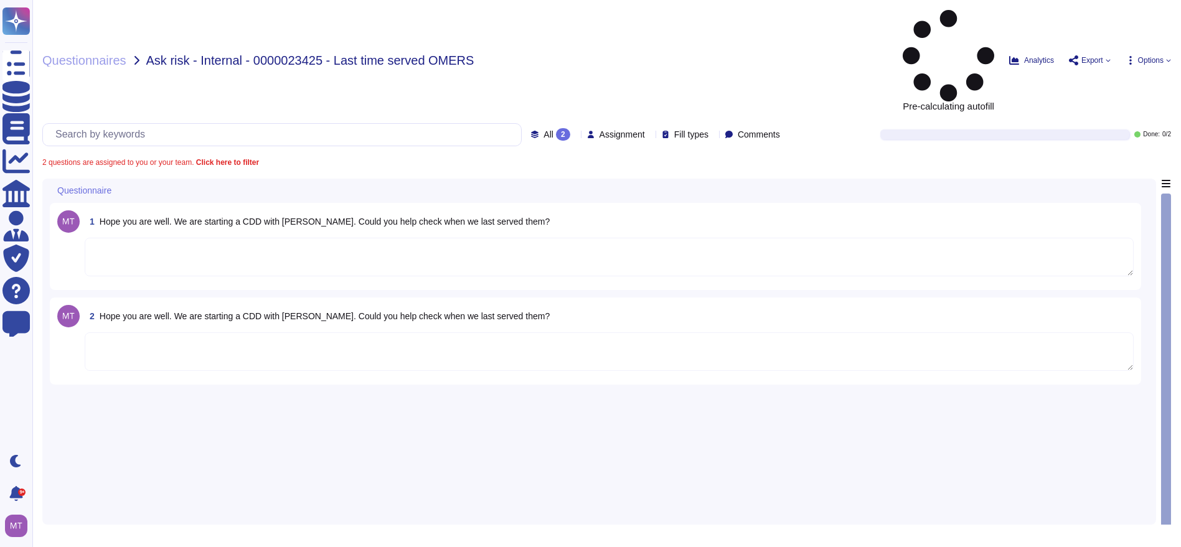
click at [167, 238] on textarea at bounding box center [609, 257] width 1049 height 39
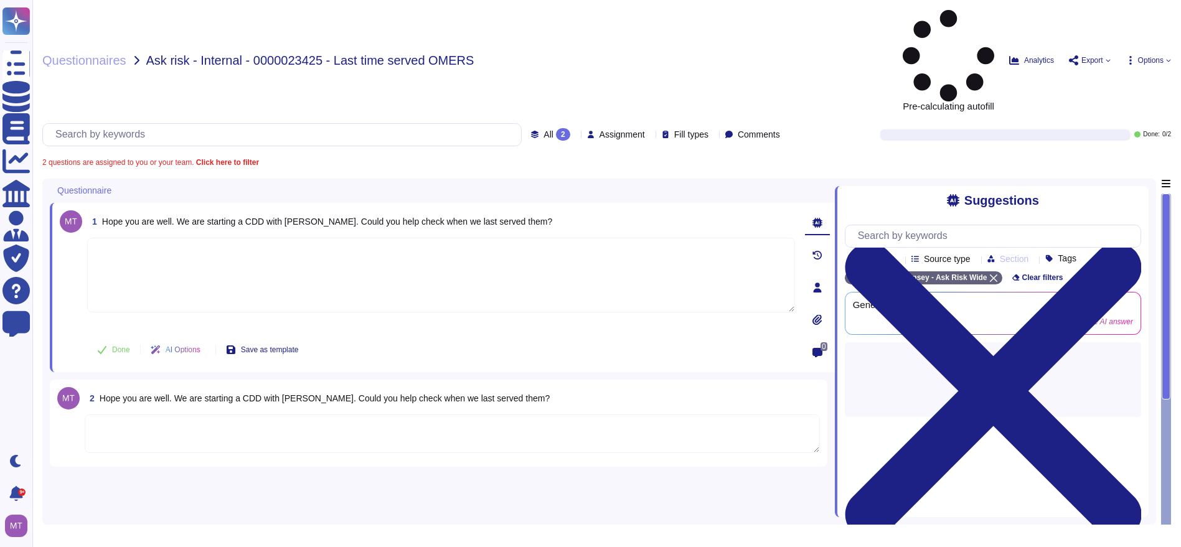
click at [138, 393] on span "Hope you are well. We are starting a CDD with [PERSON_NAME]. Could you help che…" at bounding box center [325, 398] width 450 height 10
click at [603, 415] on div at bounding box center [452, 435] width 735 height 40
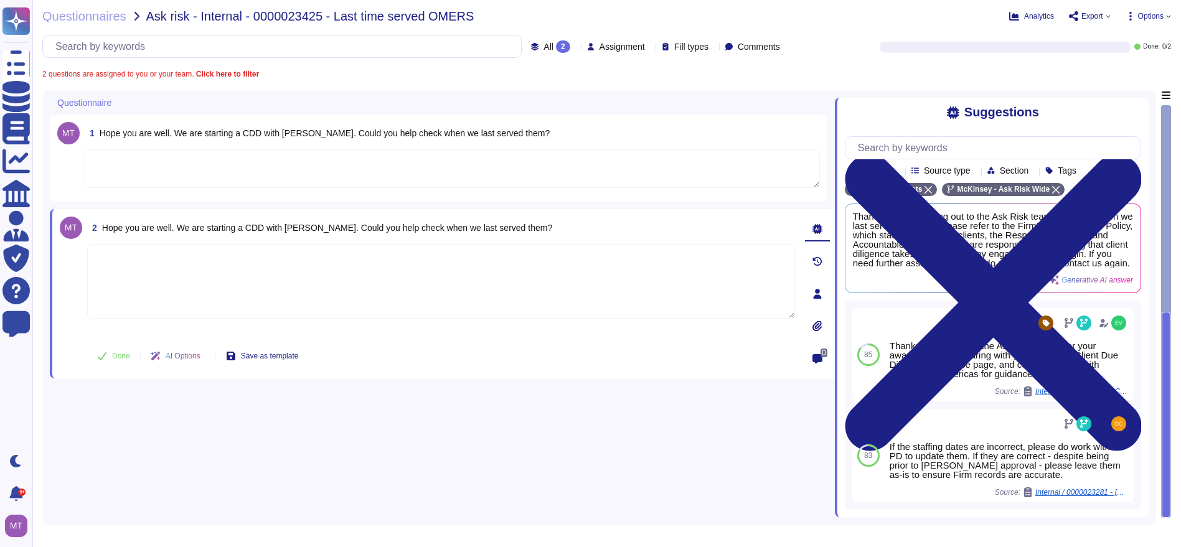
click at [661, 285] on textarea at bounding box center [441, 281] width 708 height 75
click at [630, 230] on div "2 Hope you are well. We are starting a CDD with [PERSON_NAME]. Could you help c…" at bounding box center [441, 228] width 708 height 22
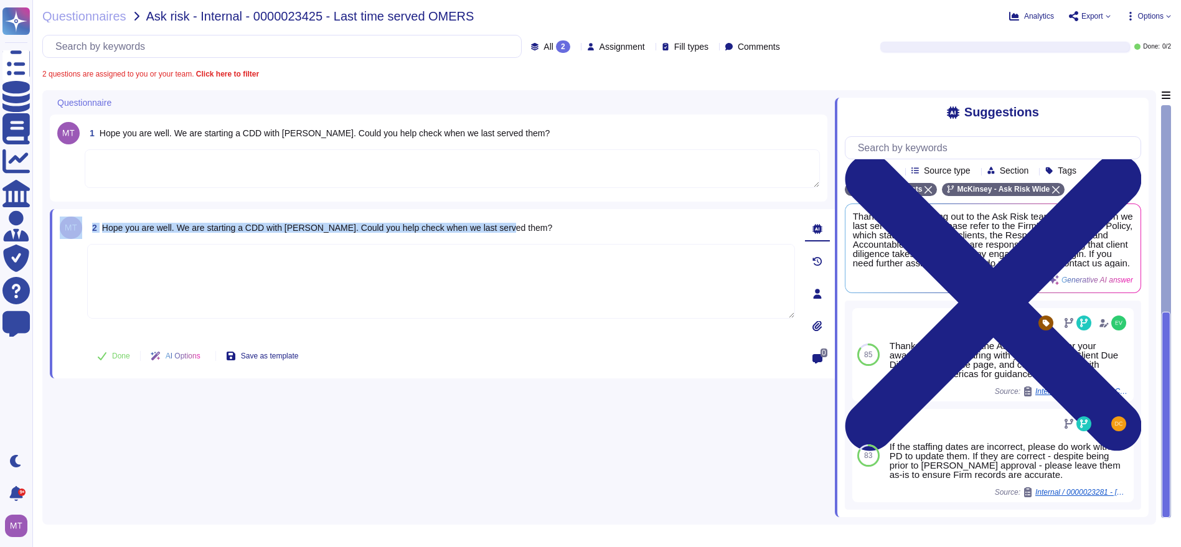
drag, startPoint x: 623, startPoint y: 228, endPoint x: 65, endPoint y: 225, distance: 557.9
click at [65, 225] on div "2 Hope you are well. We are starting a CDD with [PERSON_NAME]. Could you help c…" at bounding box center [427, 294] width 735 height 154
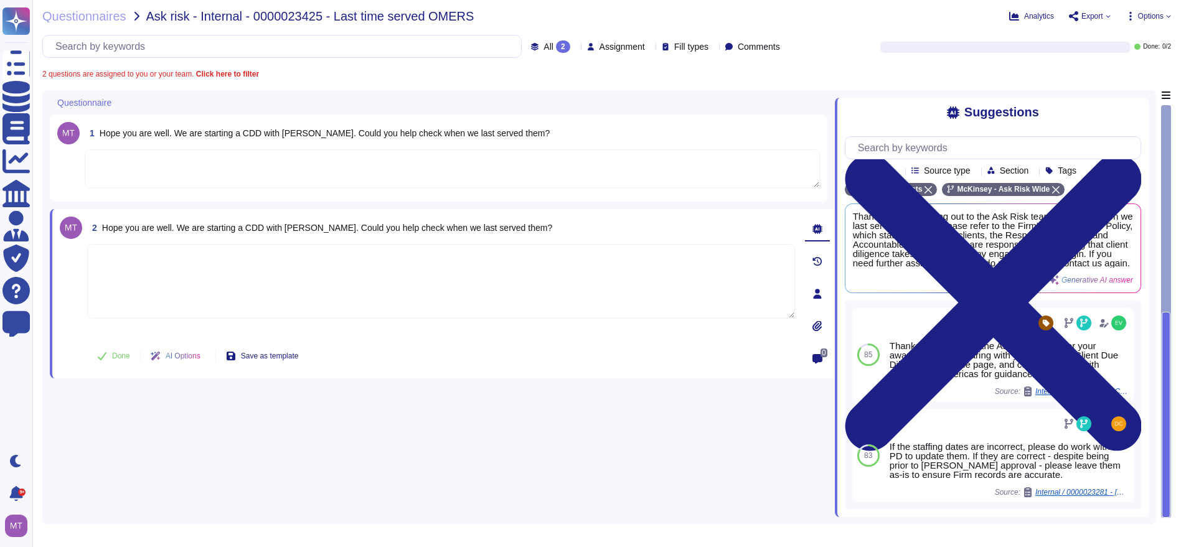
click at [187, 169] on textarea at bounding box center [452, 168] width 735 height 39
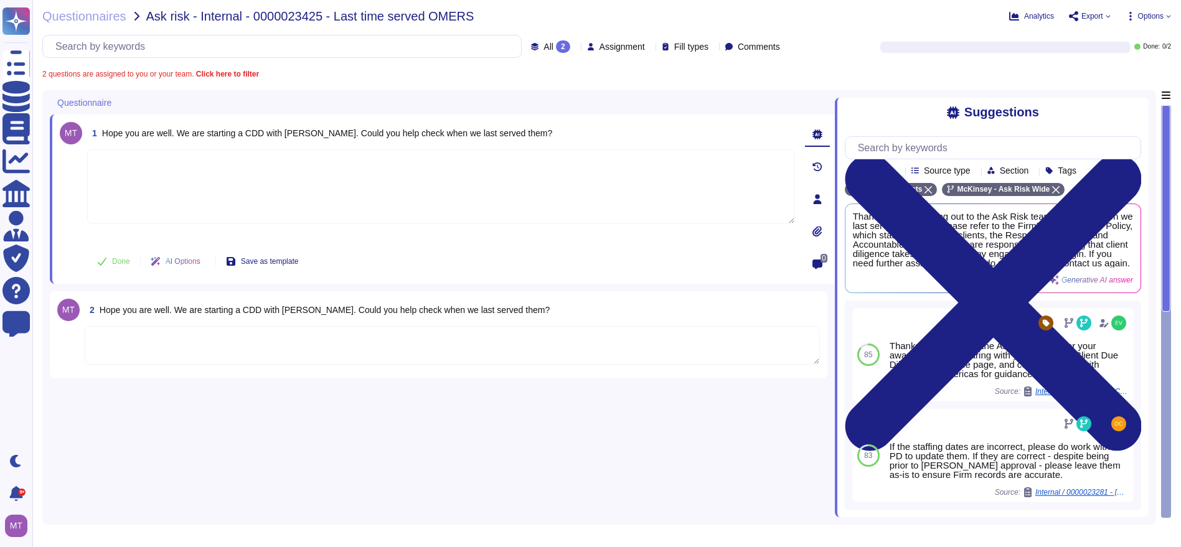
paste textarea "We have worked with the client institution, OMERS Infrastructure Europe Limited…"
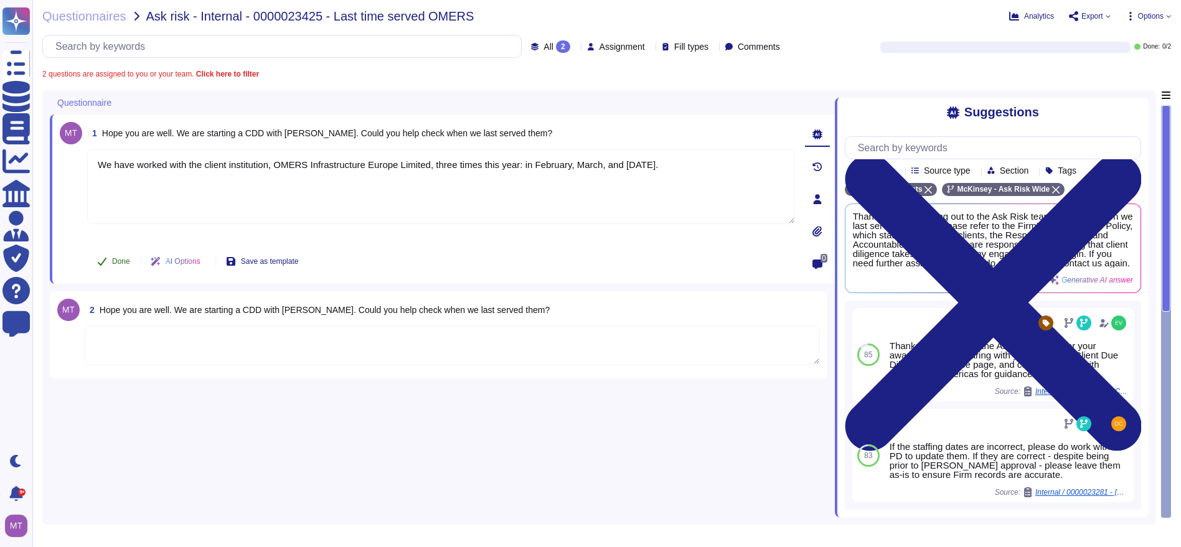
type textarea "We have worked with the client institution, OMERS Infrastructure Europe Limited…"
click at [120, 260] on span "Done" at bounding box center [121, 261] width 18 height 7
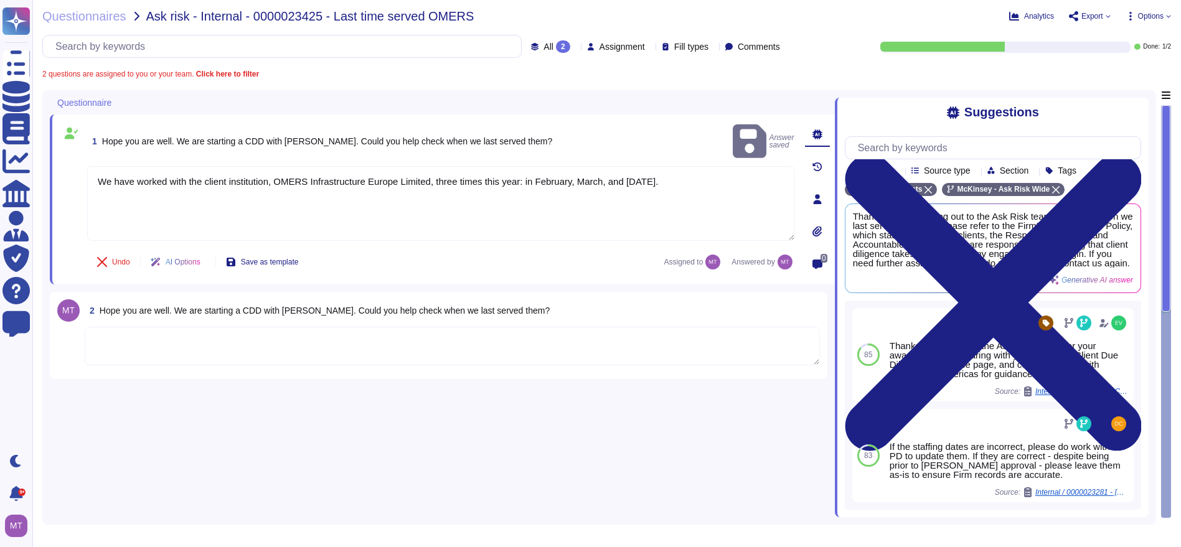
click at [126, 332] on textarea at bounding box center [452, 346] width 735 height 39
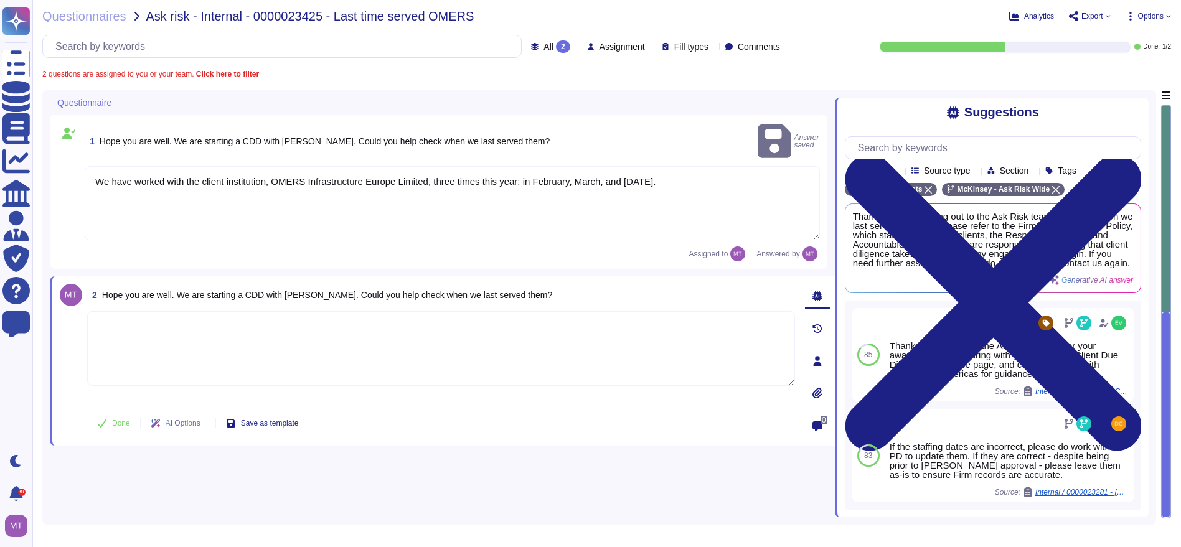
paste textarea "We have worked with the client institution, OMERS Infrastructure Europe Limited…"
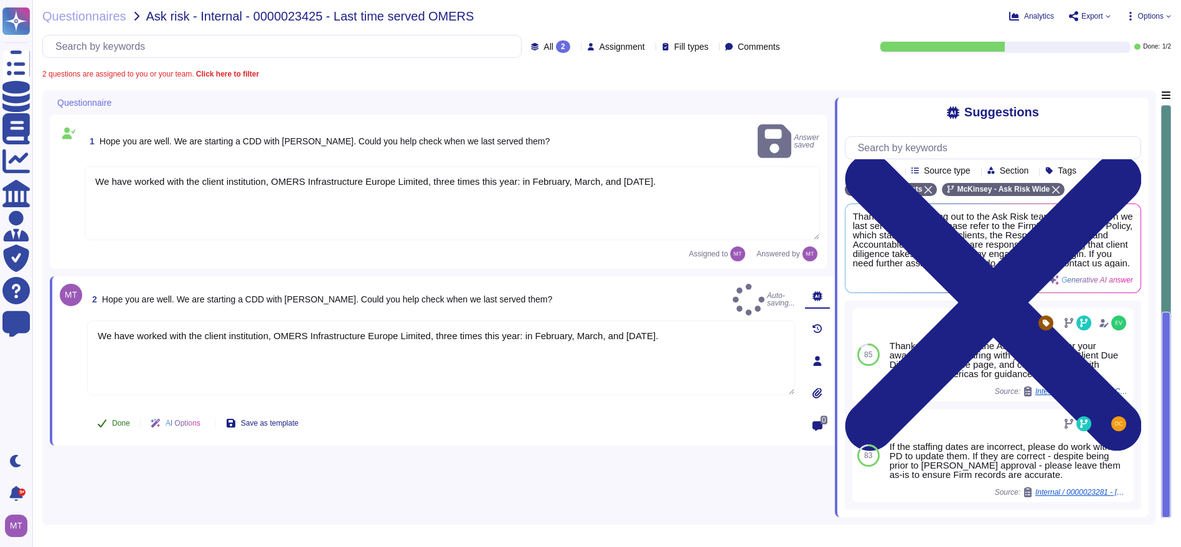
type textarea "We have worked with the client institution, OMERS Infrastructure Europe Limited…"
click at [112, 420] on span "Done" at bounding box center [121, 423] width 18 height 7
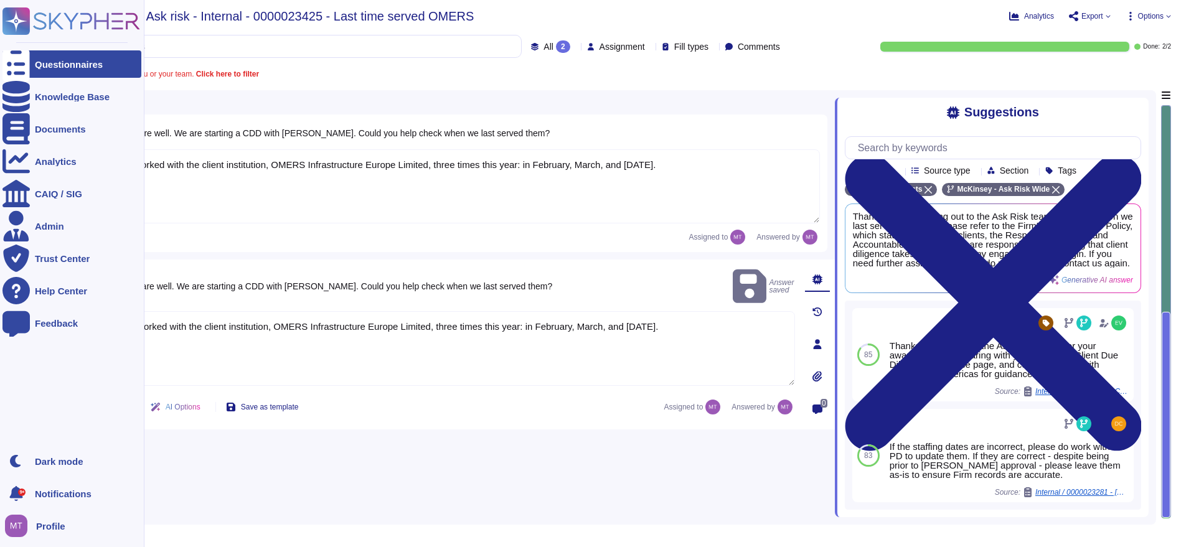
click at [23, 67] on icon at bounding box center [15, 64] width 27 height 37
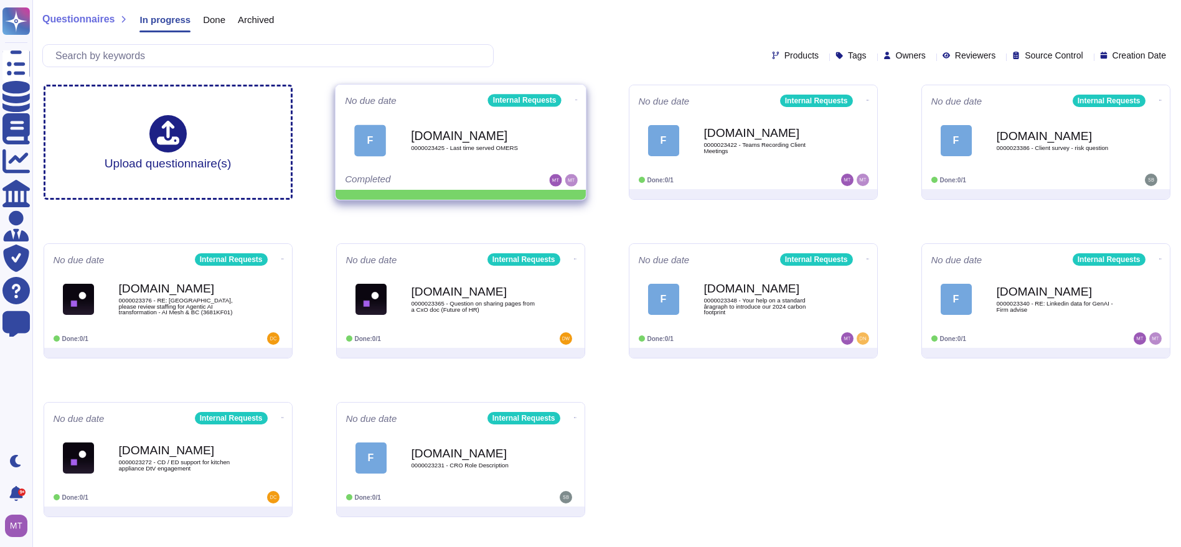
click at [575, 98] on icon at bounding box center [576, 99] width 2 height 3
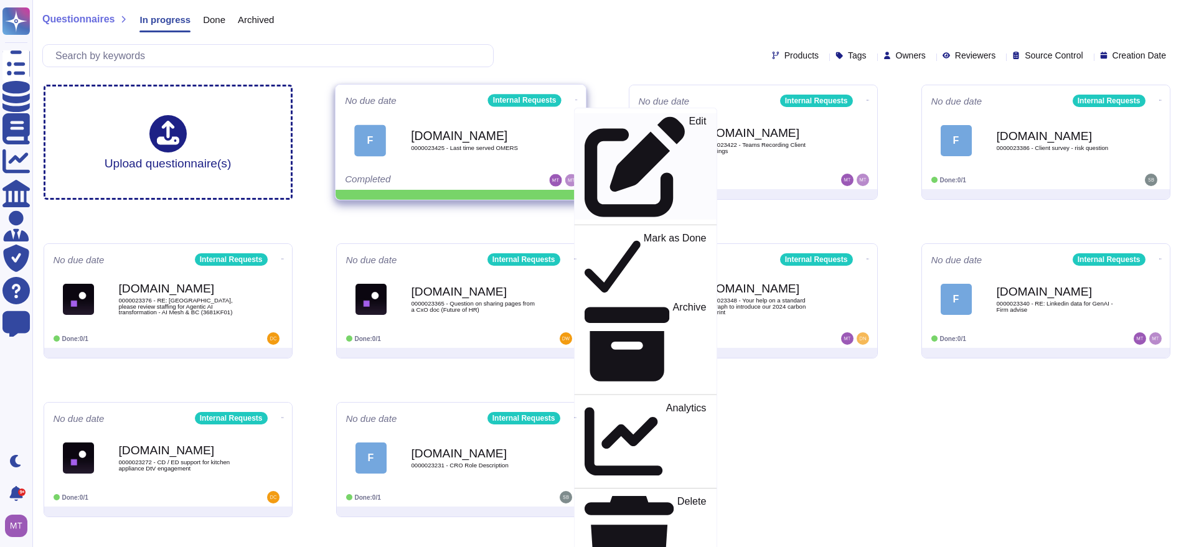
click at [689, 126] on p "Edit" at bounding box center [697, 166] width 17 height 101
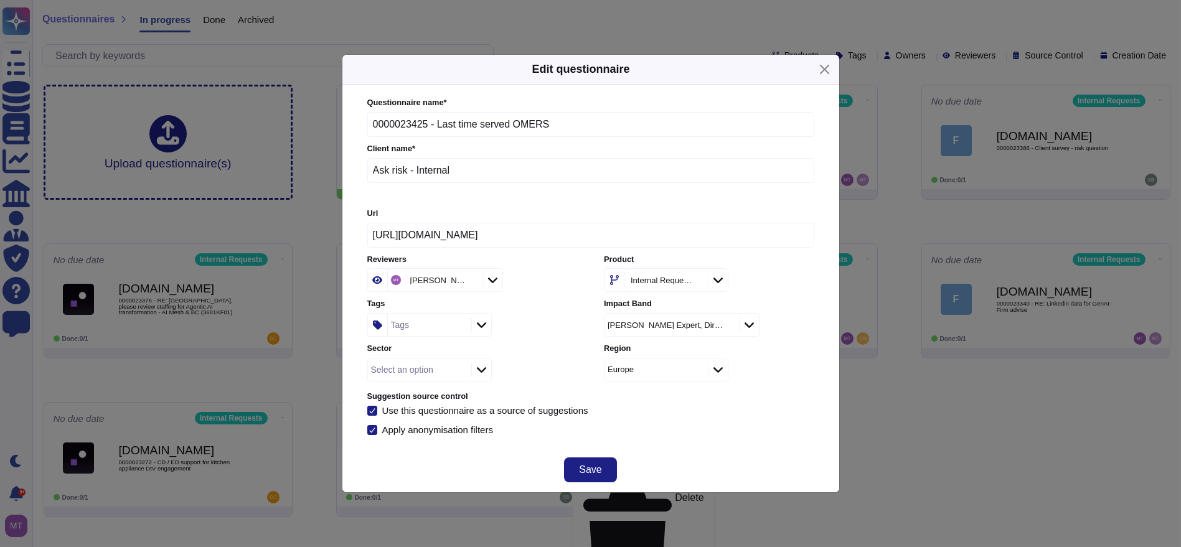
click at [414, 323] on div "Tags" at bounding box center [428, 325] width 80 height 22
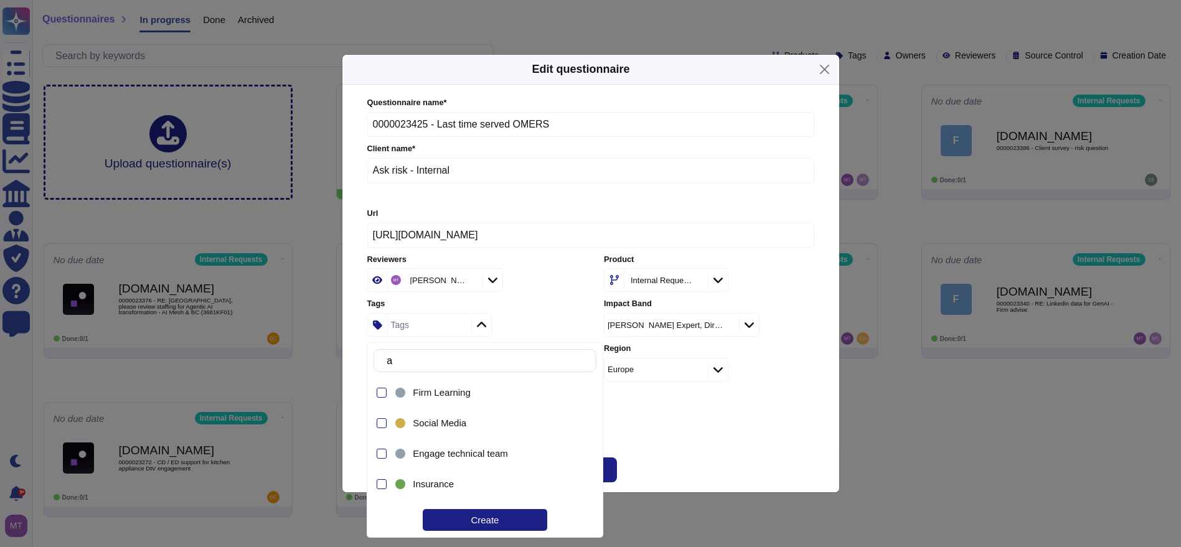
type input "as"
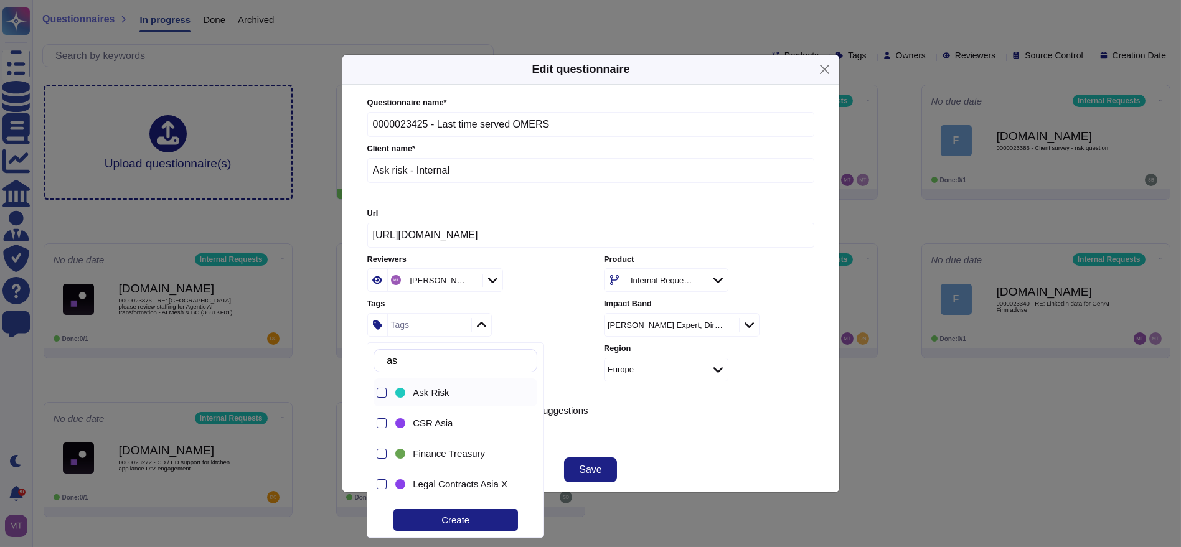
click at [420, 385] on div "Ask Risk" at bounding box center [458, 393] width 131 height 28
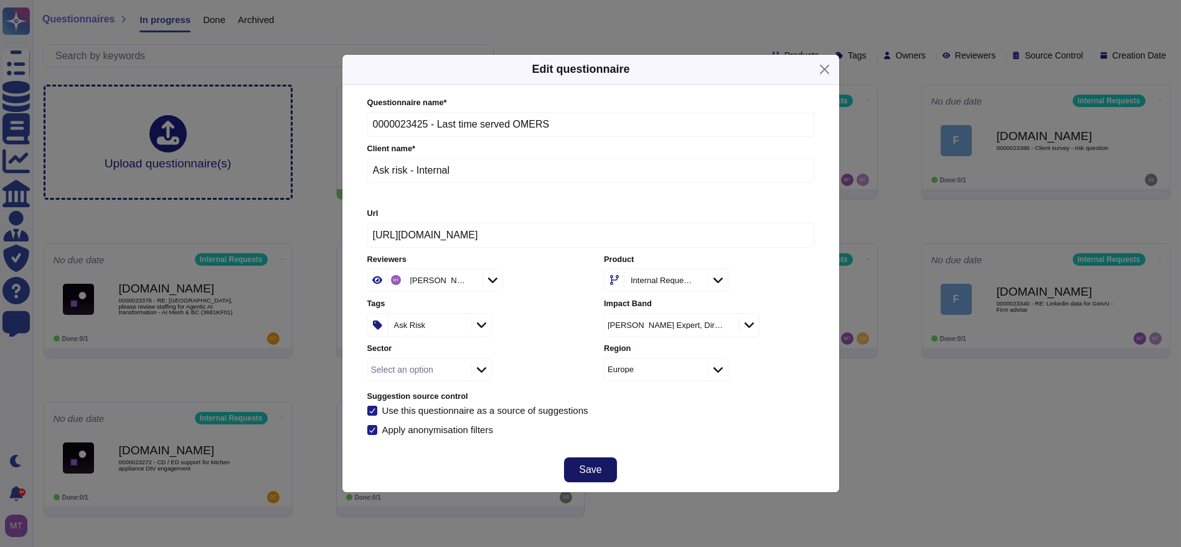
click at [565, 461] on button "Save" at bounding box center [590, 470] width 52 height 25
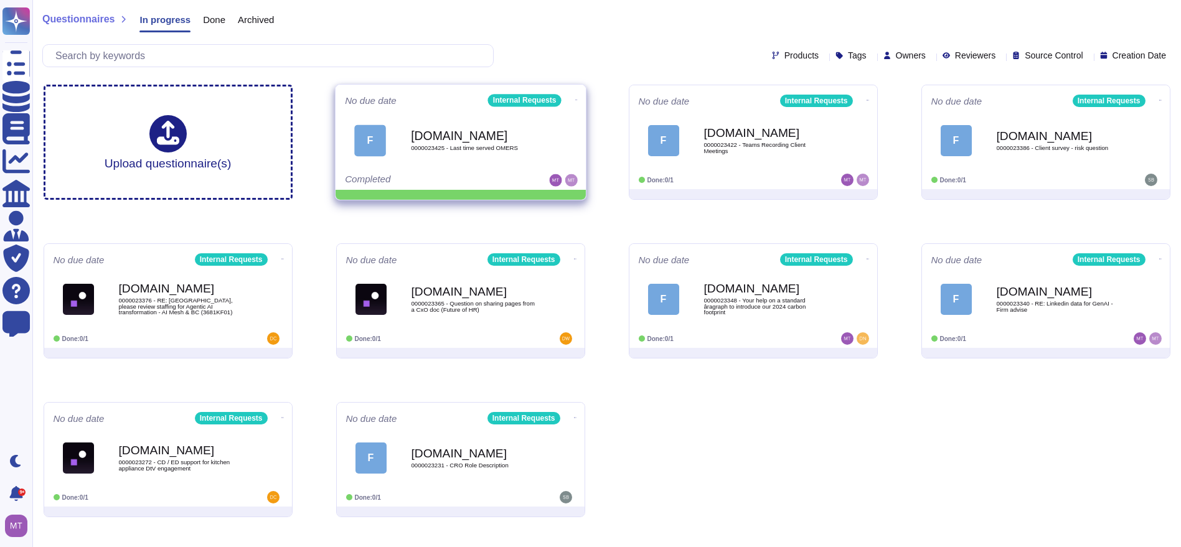
click at [573, 100] on span at bounding box center [575, 98] width 5 height 13
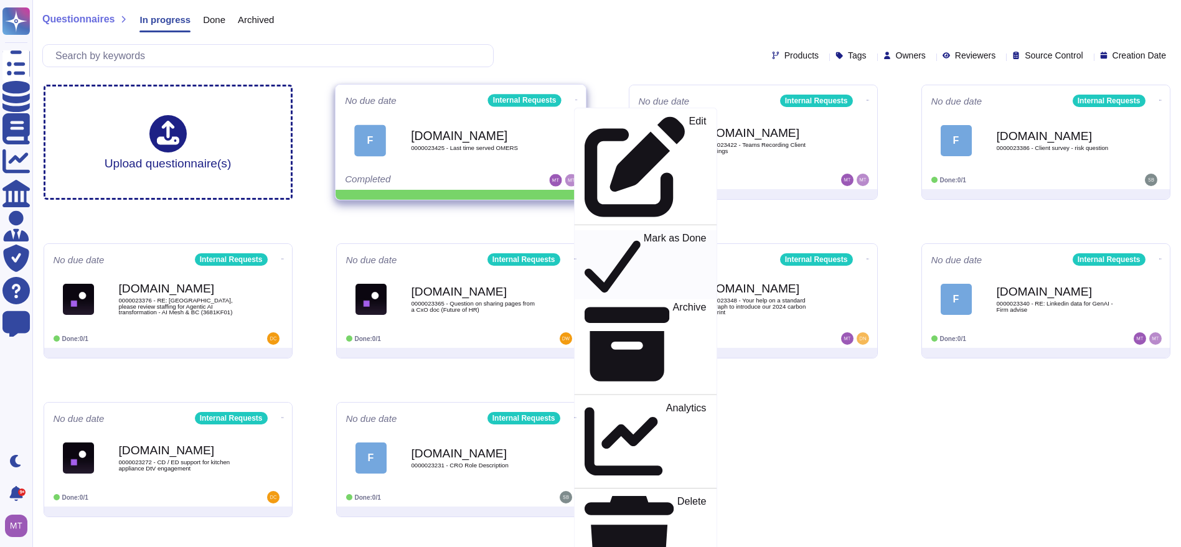
click at [585, 233] on div "Mark as Done" at bounding box center [644, 265] width 121 height 64
